Goal: Register for event/course

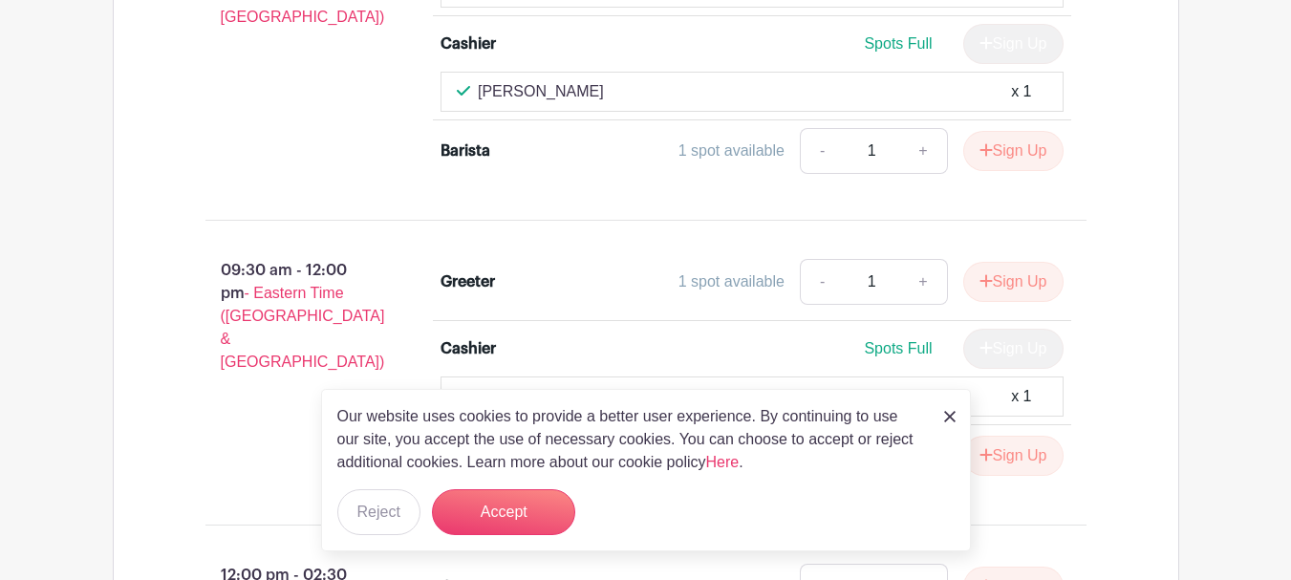
scroll to position [1720, 0]
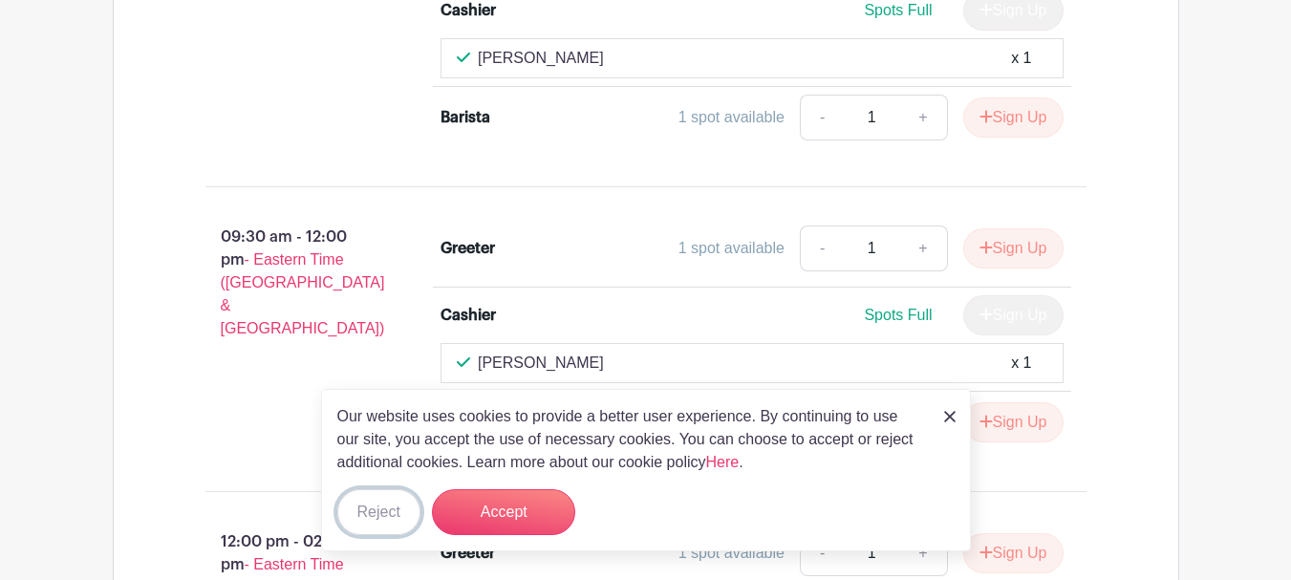
drag, startPoint x: 387, startPoint y: 521, endPoint x: 404, endPoint y: 515, distance: 18.1
click at [387, 521] on button "Reject" at bounding box center [378, 512] width 83 height 46
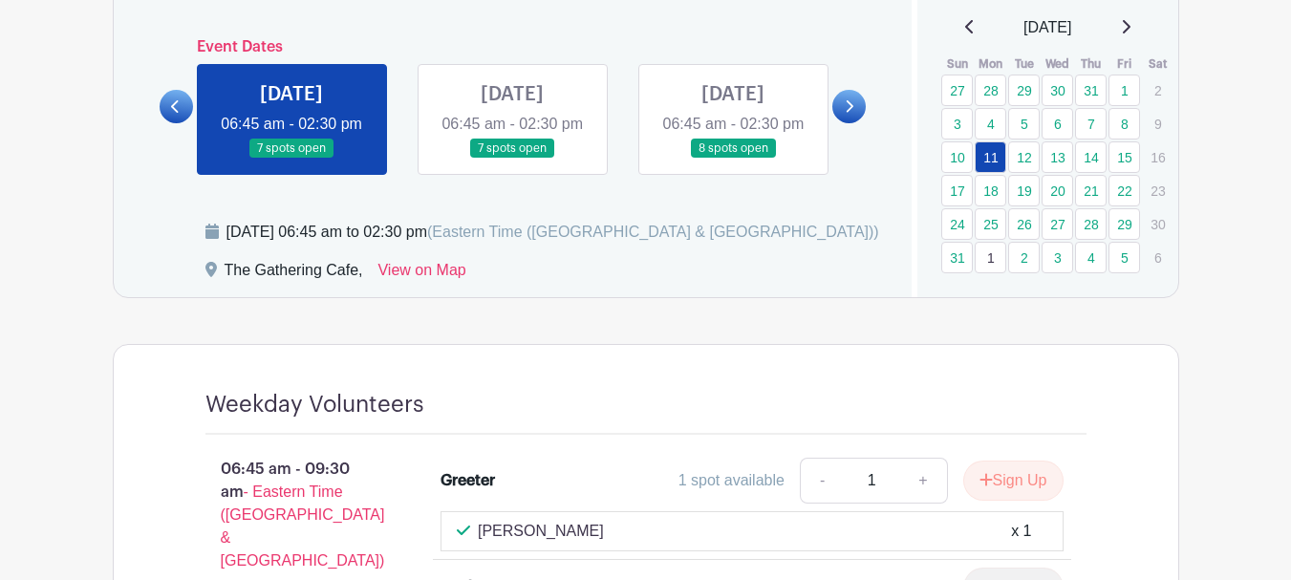
scroll to position [1051, 0]
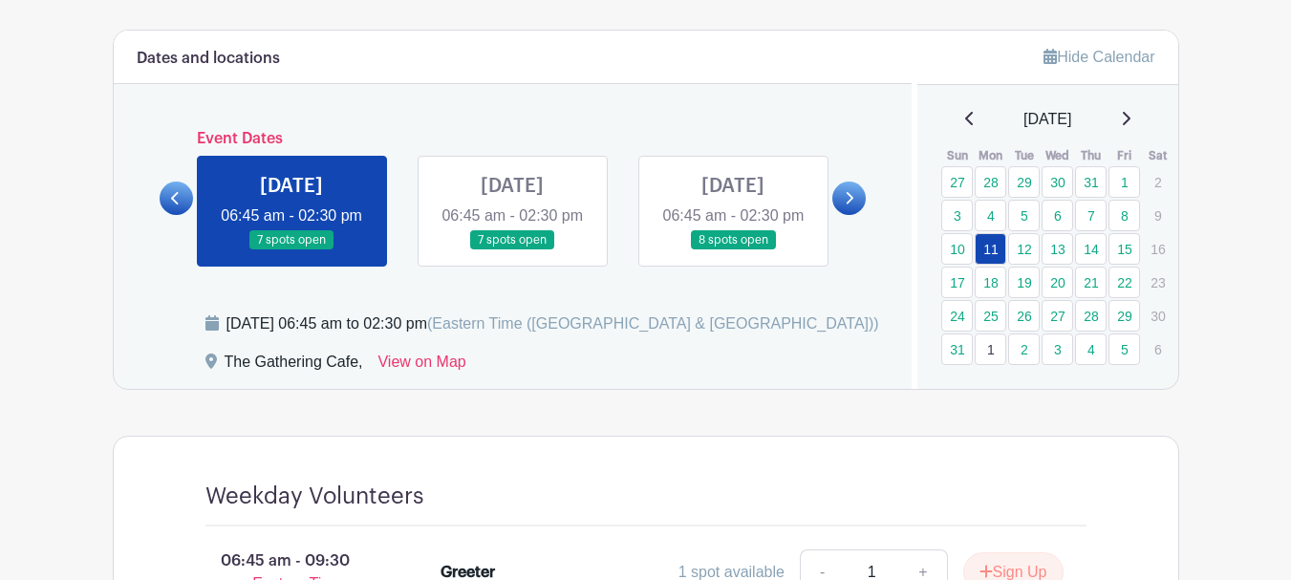
click at [512, 250] on link at bounding box center [512, 250] width 0 height 0
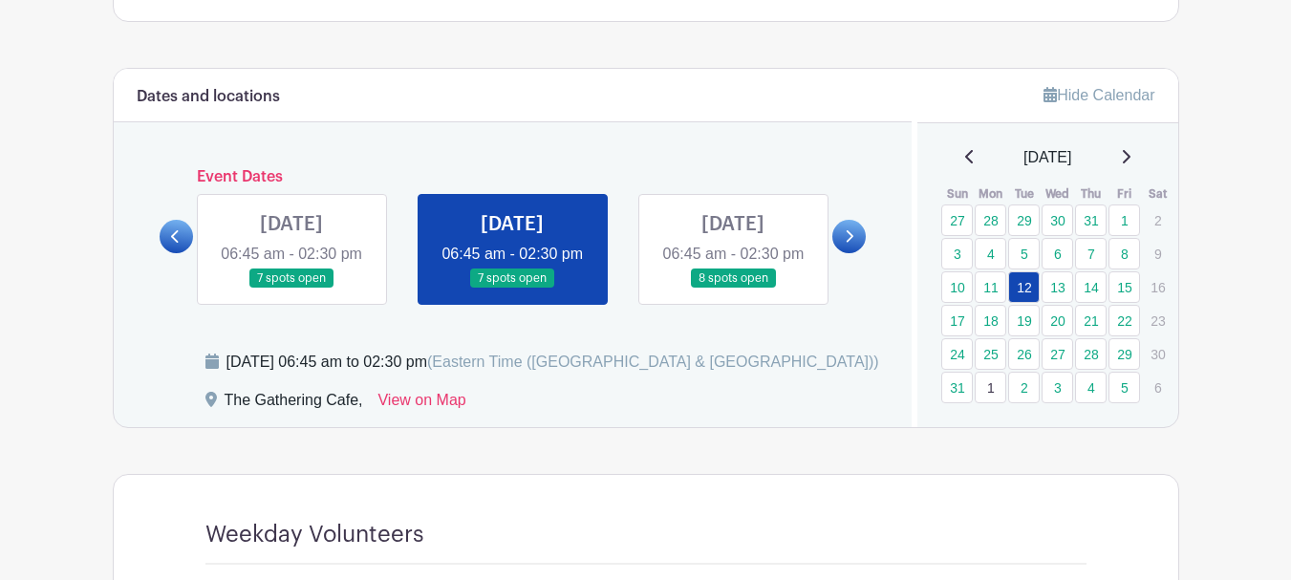
scroll to position [956, 0]
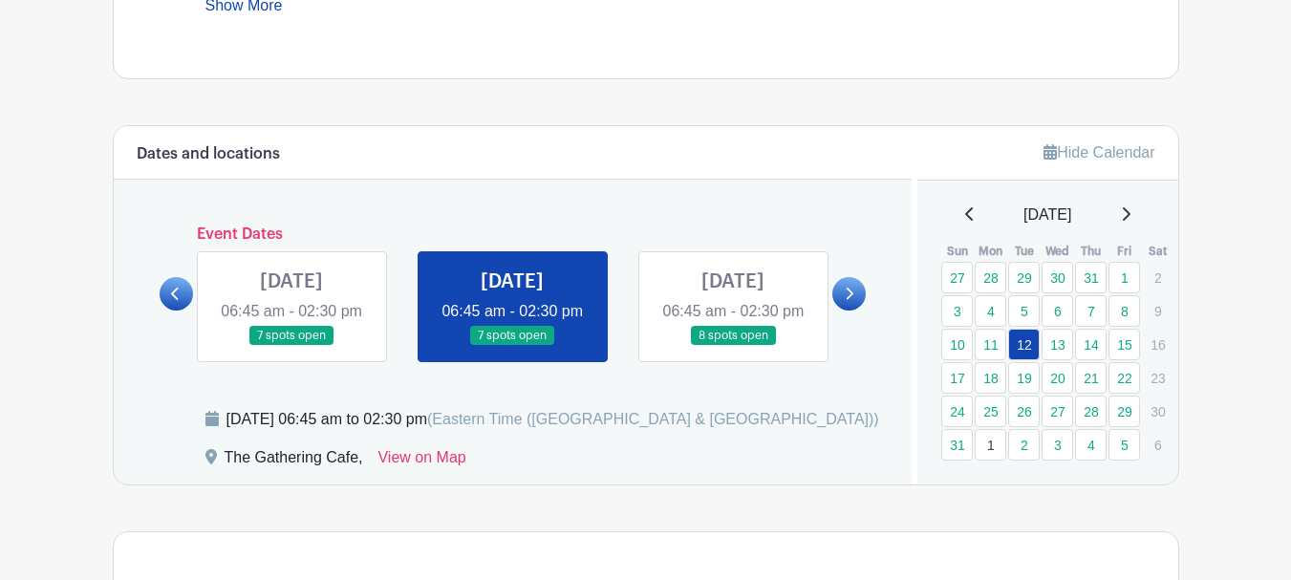
click at [733, 346] on link at bounding box center [733, 346] width 0 height 0
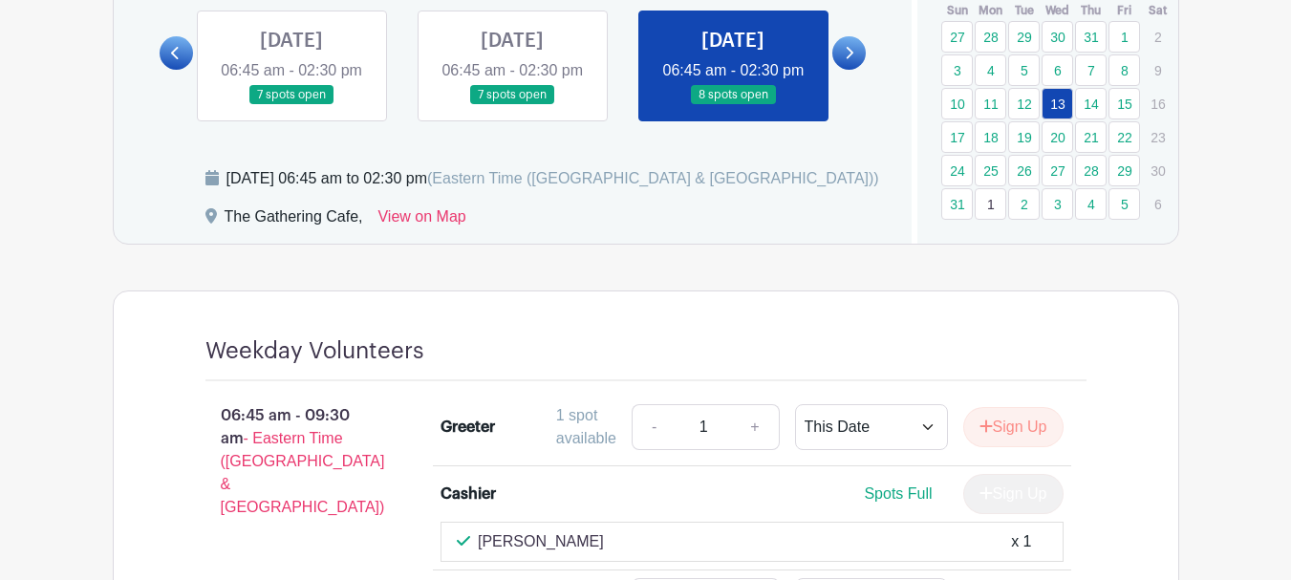
scroll to position [956, 0]
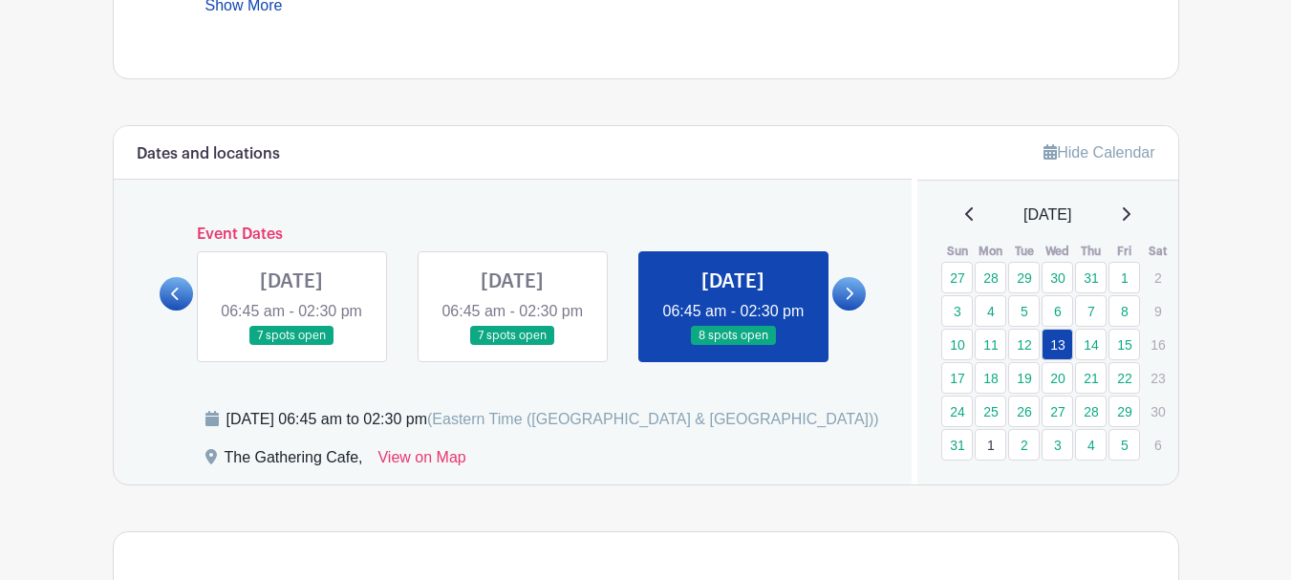
click at [855, 308] on link at bounding box center [848, 293] width 33 height 33
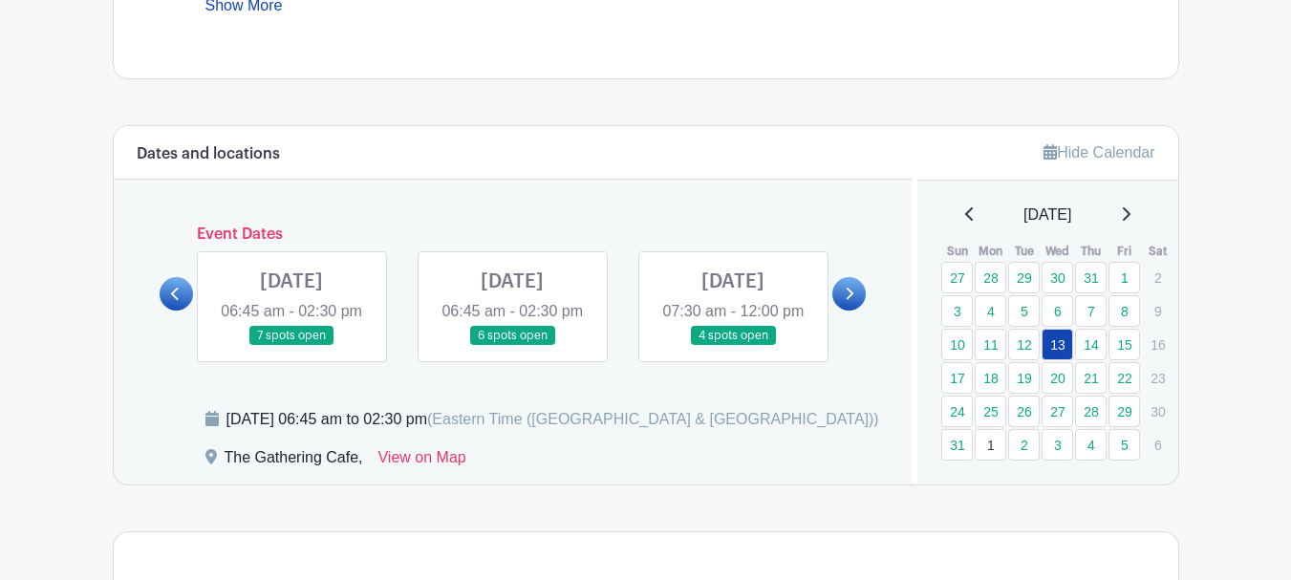
click at [291, 346] on link at bounding box center [291, 346] width 0 height 0
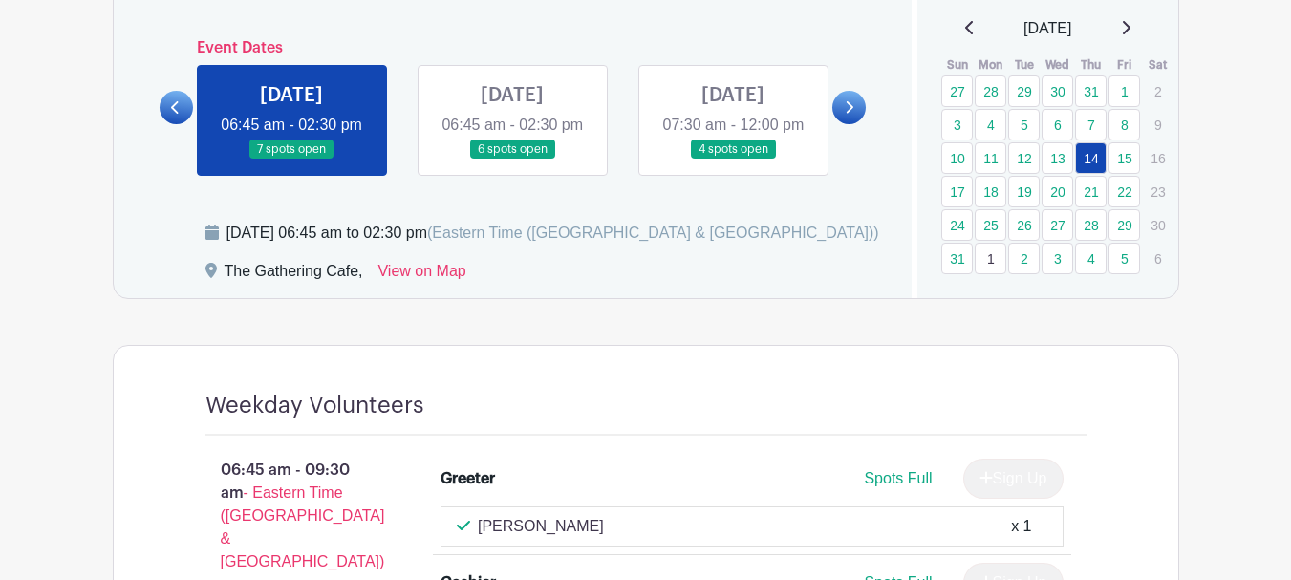
scroll to position [956, 0]
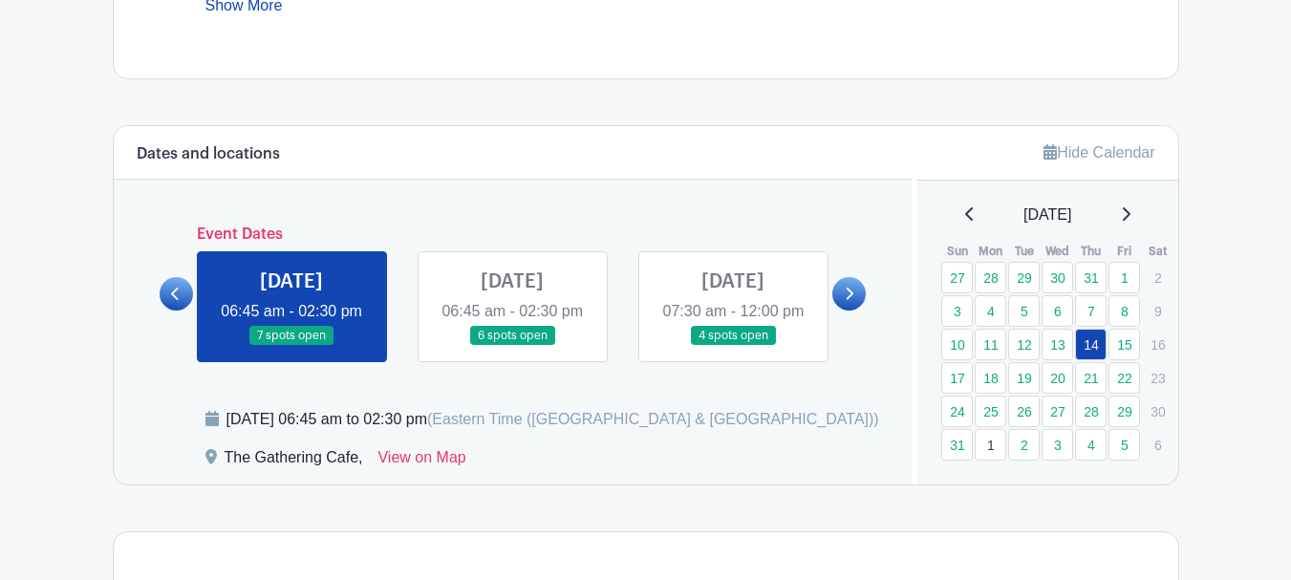
click at [512, 346] on link at bounding box center [512, 346] width 0 height 0
